Goal: Information Seeking & Learning: Learn about a topic

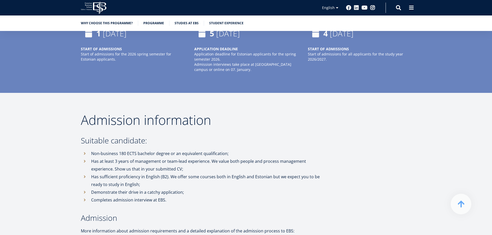
scroll to position [1215, 0]
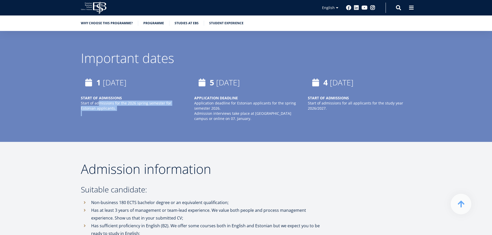
drag, startPoint x: 98, startPoint y: 86, endPoint x: 115, endPoint y: 96, distance: 19.6
click at [115, 101] on p "Start of admissions for the 2026 spring semester for Estonian applicants." at bounding box center [132, 109] width 103 height 16
drag, startPoint x: 115, startPoint y: 97, endPoint x: 106, endPoint y: 87, distance: 13.4
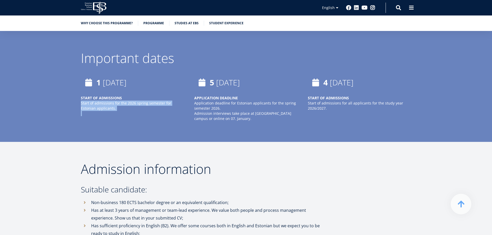
click at [106, 101] on p "Start of admissions for the 2026 spring semester for Estonian applicants." at bounding box center [132, 109] width 103 height 16
click at [219, 96] on p "APPLICATION DEADLINE Application deadline for Estonian applicants for the sprin…" at bounding box center [245, 104] width 103 height 16
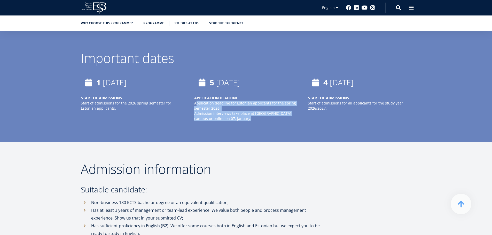
drag, startPoint x: 219, startPoint y: 87, endPoint x: 235, endPoint y: 104, distance: 24.3
click at [235, 104] on div "APPLICATION DEADLINE Application deadline for Estonian applicants for the sprin…" at bounding box center [245, 109] width 103 height 26
click at [236, 111] on p "Admission interviews take place at EBS Tallinn campus or online on 07. January." at bounding box center [245, 116] width 103 height 10
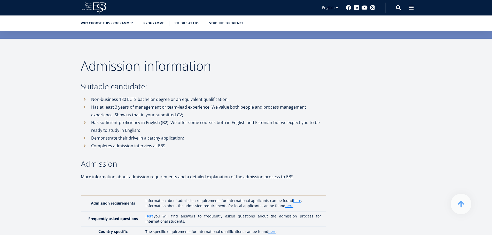
click at [229, 134] on li "Demonstrate their drive in a catchy application;" at bounding box center [204, 138] width 246 height 8
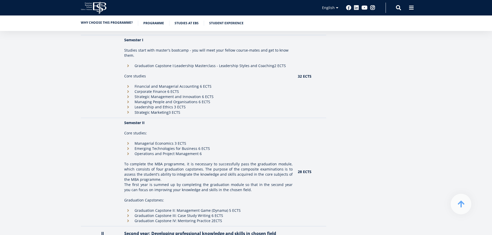
drag, startPoint x: 102, startPoint y: 86, endPoint x: 91, endPoint y: 21, distance: 65.4
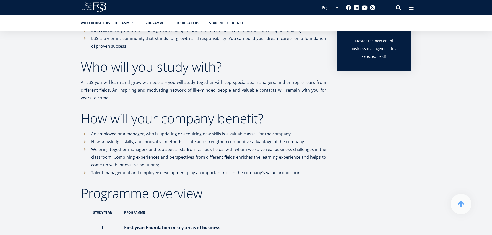
click at [94, 7] on icon at bounding box center [99, 8] width 13 height 13
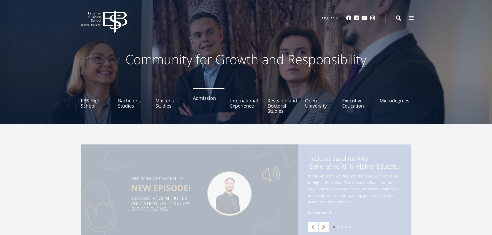
click at [202, 98] on link "Admission" at bounding box center [209, 101] width 32 height 26
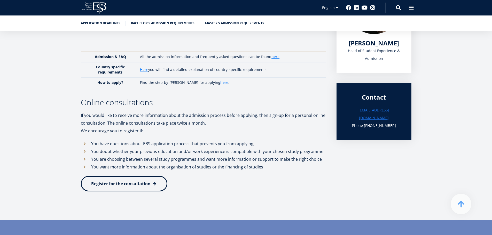
scroll to position [129, 0]
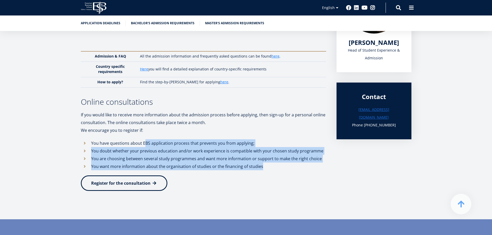
drag, startPoint x: 224, startPoint y: 155, endPoint x: 266, endPoint y: 169, distance: 44.3
click at [265, 169] on div "We look forward to learning about you through your application to Estonian Busi…" at bounding box center [204, 94] width 246 height 209
click at [266, 169] on li "You want more information about the organisation of studies or the financing of…" at bounding box center [204, 167] width 246 height 8
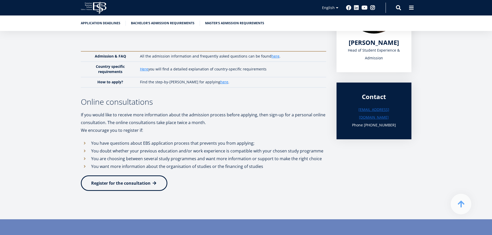
click at [266, 169] on li "You want more information about the organisation of studies or the financing of…" at bounding box center [204, 167] width 246 height 8
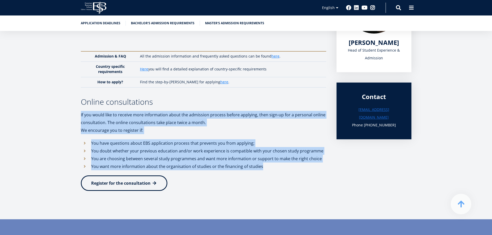
drag, startPoint x: 266, startPoint y: 169, endPoint x: 221, endPoint y: 115, distance: 69.8
click at [222, 115] on div "We look forward to learning about you through your application to Estonian Busi…" at bounding box center [204, 94] width 246 height 209
click at [221, 115] on p "If you would like to receive more information about the admission process befor…" at bounding box center [204, 119] width 246 height 16
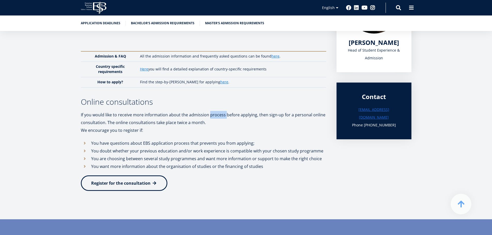
click at [221, 115] on p "If you would like to receive more information about the admission process befor…" at bounding box center [204, 119] width 246 height 16
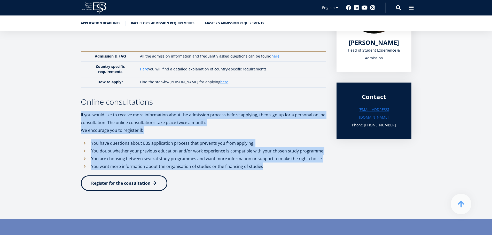
drag, startPoint x: 221, startPoint y: 115, endPoint x: 274, endPoint y: 167, distance: 74.8
click at [274, 167] on div "We look forward to learning about you through your application to Estonian Busi…" at bounding box center [204, 94] width 246 height 209
click at [275, 167] on li "You want more information about the organisation of studies or the financing of…" at bounding box center [204, 167] width 246 height 8
drag, startPoint x: 275, startPoint y: 167, endPoint x: 224, endPoint y: 111, distance: 75.8
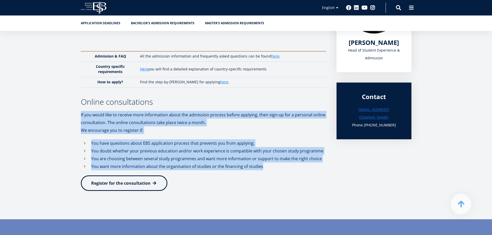
click at [224, 111] on div "We look forward to learning about you through your application to Estonian Busi…" at bounding box center [204, 94] width 246 height 209
click at [223, 111] on div "We look forward to learning about you through your application to Estonian Busi…" at bounding box center [204, 94] width 246 height 209
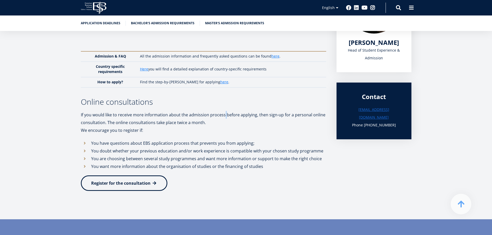
click at [223, 111] on div "We look forward to learning about you through your application to Estonian Busi…" at bounding box center [204, 94] width 246 height 209
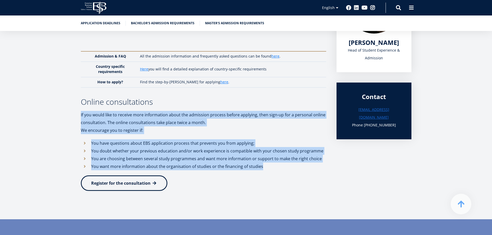
drag, startPoint x: 223, startPoint y: 111, endPoint x: 275, endPoint y: 166, distance: 75.7
click at [275, 166] on div "We look forward to learning about you through your application to Estonian Busi…" at bounding box center [204, 94] width 246 height 209
click at [275, 166] on li "You want more information about the organisation of studies or the financing of…" at bounding box center [204, 167] width 246 height 8
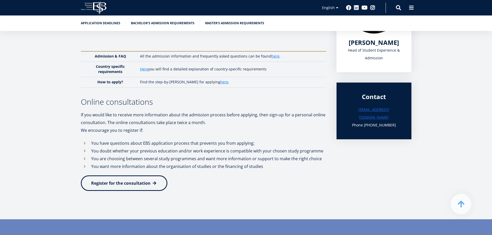
click at [275, 166] on li "You want more information about the organisation of studies or the financing of…" at bounding box center [204, 167] width 246 height 8
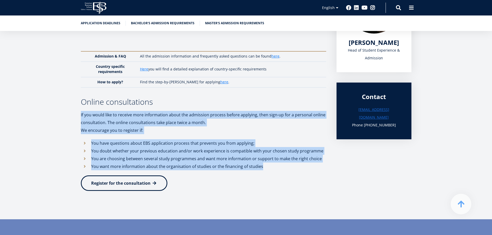
drag, startPoint x: 275, startPoint y: 166, endPoint x: 268, endPoint y: 114, distance: 53.0
click at [268, 114] on div "We look forward to learning about you through your application to Estonian Busi…" at bounding box center [204, 94] width 246 height 209
click at [267, 114] on p "If you would like to receive more information about the admission process befor…" at bounding box center [204, 119] width 246 height 16
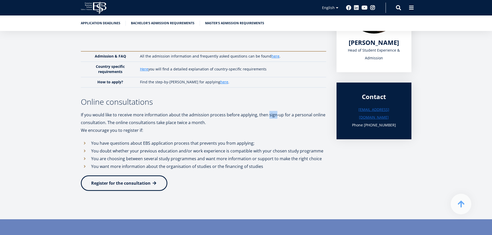
click at [267, 114] on p "If you would like to receive more information about the admission process befor…" at bounding box center [204, 119] width 246 height 16
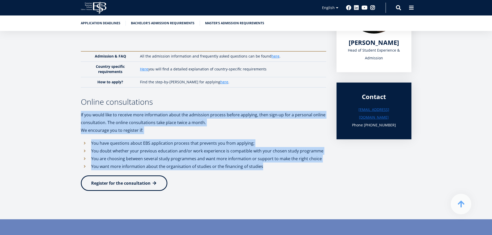
drag, startPoint x: 267, startPoint y: 114, endPoint x: 287, endPoint y: 166, distance: 56.0
click at [287, 166] on div "We look forward to learning about you through your application to Estonian Busi…" at bounding box center [204, 94] width 246 height 209
click at [287, 166] on li "You want more information about the organisation of studies or the financing of…" at bounding box center [204, 167] width 246 height 8
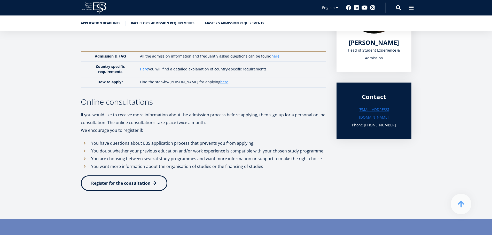
click at [287, 166] on li "You want more information about the organisation of studies or the financing of…" at bounding box center [204, 167] width 246 height 8
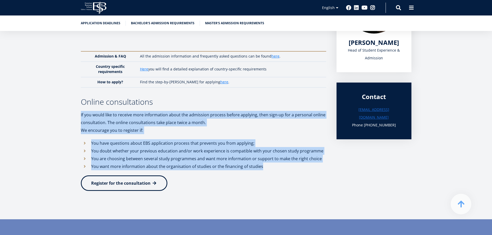
drag, startPoint x: 287, startPoint y: 166, endPoint x: 263, endPoint y: 106, distance: 64.8
click at [264, 106] on div "We look forward to learning about you through your application to Estonian Busi…" at bounding box center [204, 94] width 246 height 209
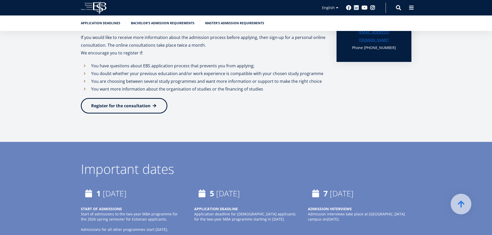
click at [262, 106] on p "Register for the consultation" at bounding box center [204, 106] width 246 height 16
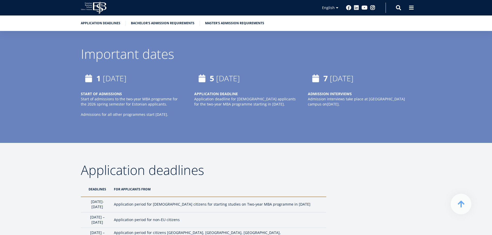
scroll to position [336, 0]
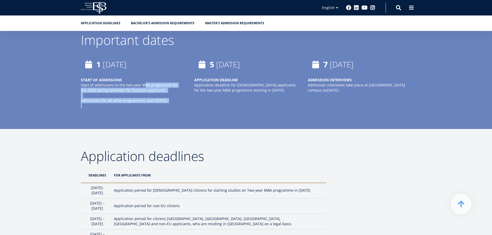
drag, startPoint x: 146, startPoint y: 91, endPoint x: 179, endPoint y: 108, distance: 37.6
click at [179, 108] on div "START OF ADMISSIONS Start of admissions to the two-year MBA programme for the 2…" at bounding box center [132, 93] width 103 height 31
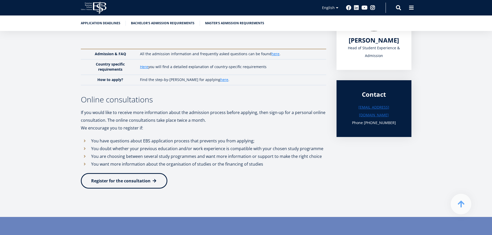
scroll to position [0, 0]
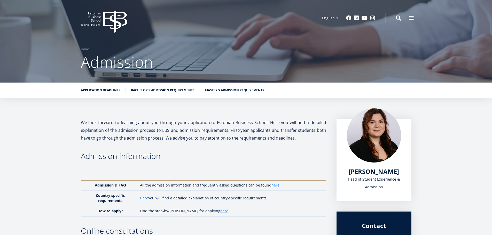
drag, startPoint x: 88, startPoint y: 33, endPoint x: 84, endPoint y: -16, distance: 49.3
click at [228, 90] on link "Master's admission requirements" at bounding box center [234, 89] width 59 height 5
